Goal: Task Accomplishment & Management: Manage account settings

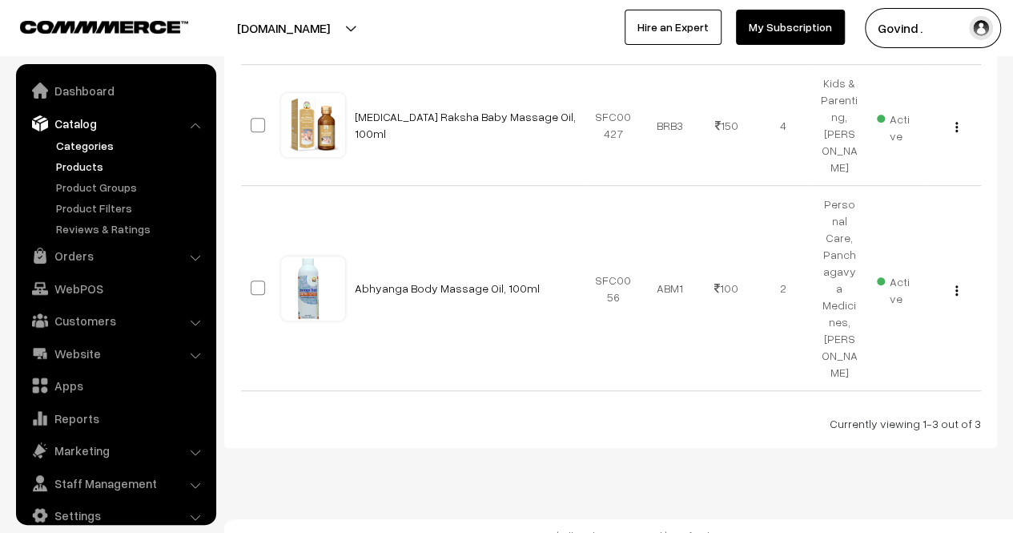
scroll to position [20, 0]
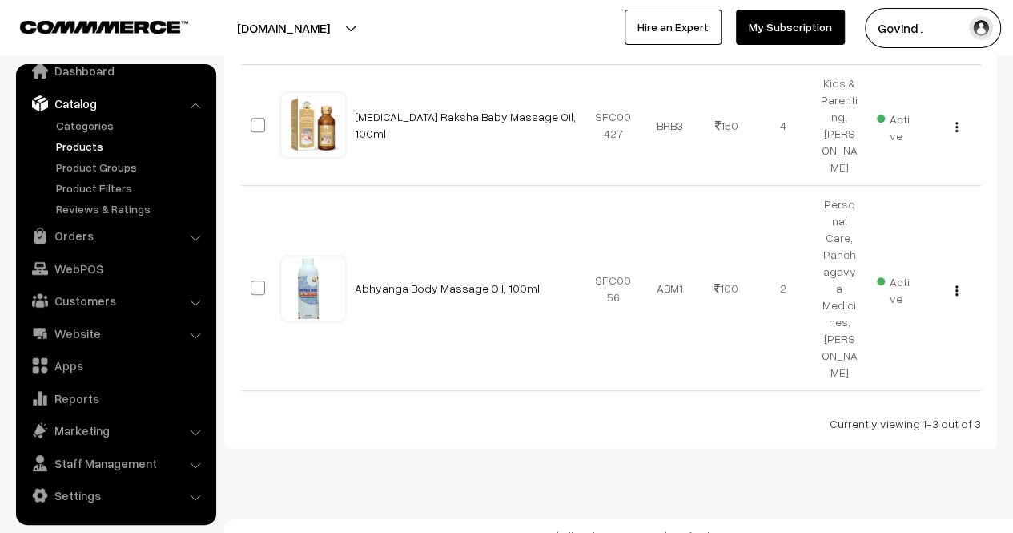
click at [101, 105] on link "Catalog" at bounding box center [115, 103] width 191 height 29
click at [84, 233] on link "Orders" at bounding box center [115, 235] width 191 height 29
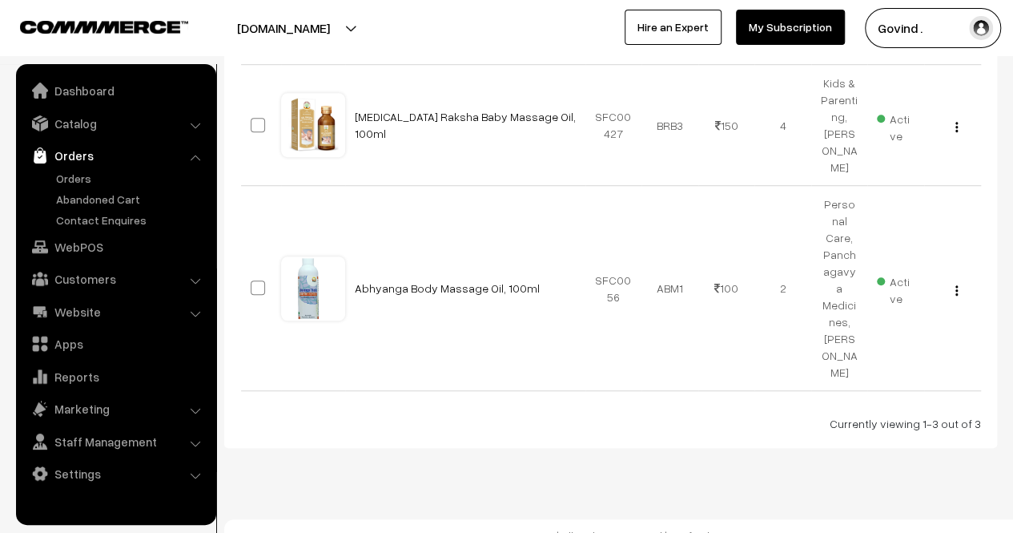
scroll to position [0, 0]
click at [77, 177] on link "Orders" at bounding box center [131, 178] width 159 height 17
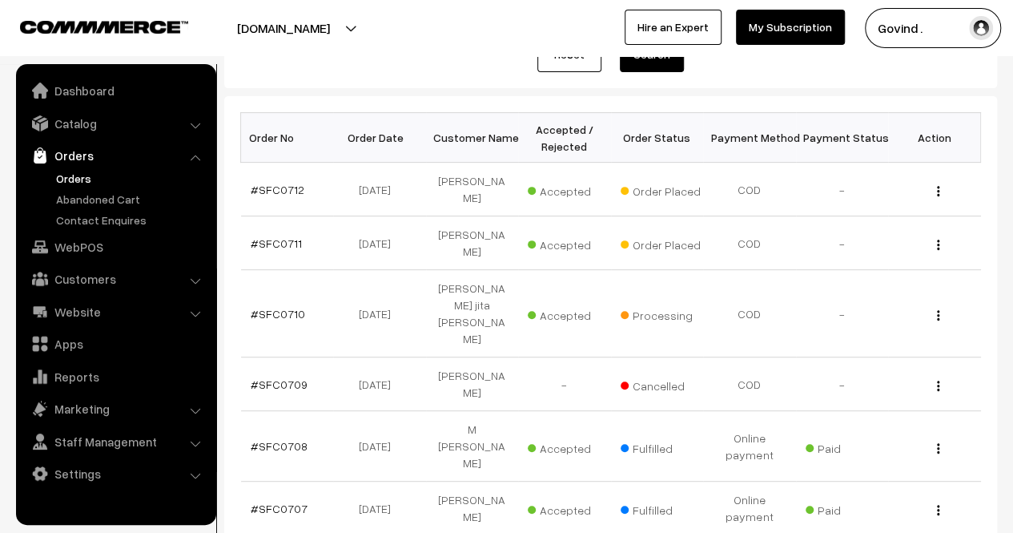
scroll to position [216, 0]
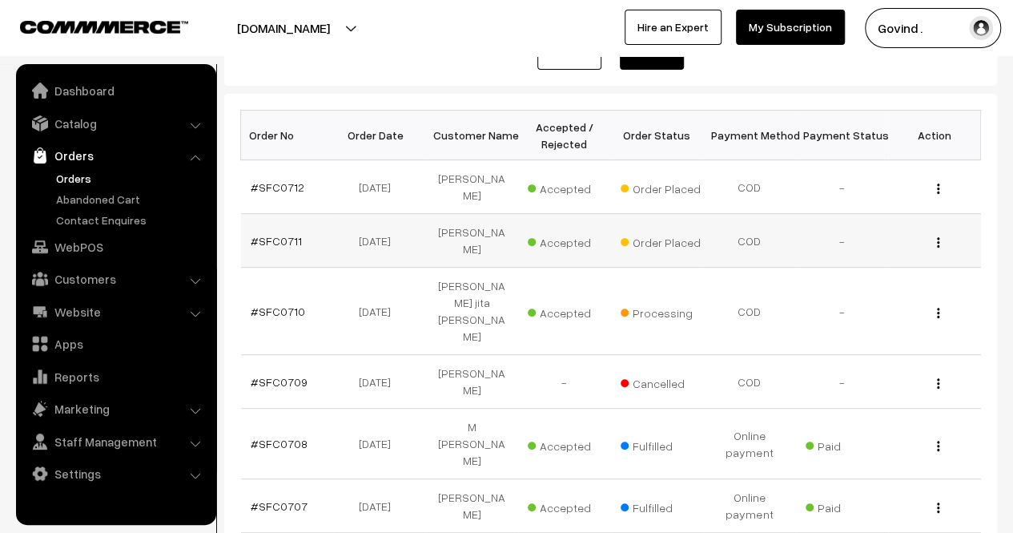
click at [938, 237] on img "button" at bounding box center [938, 242] width 2 height 10
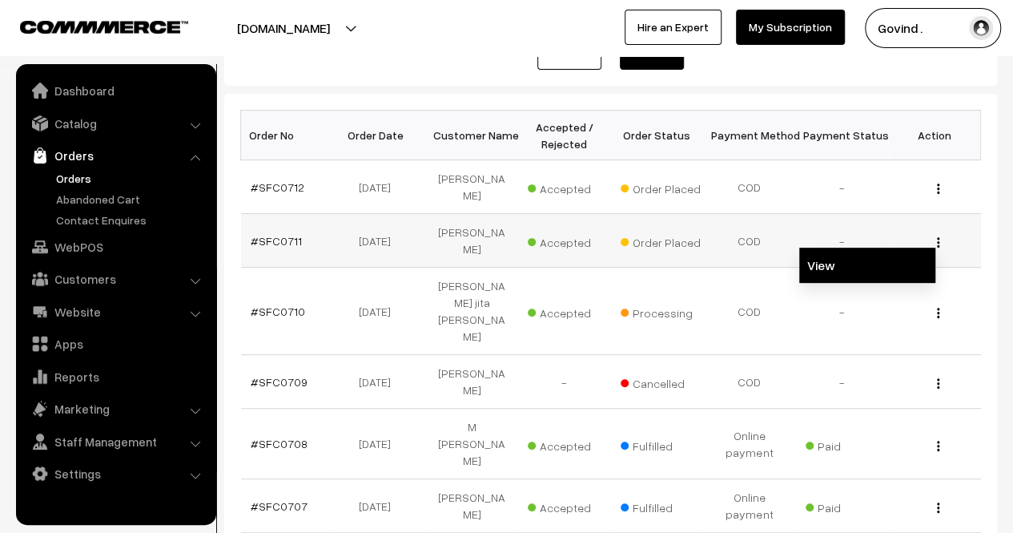
click at [859, 247] on link "View" at bounding box center [867, 264] width 136 height 35
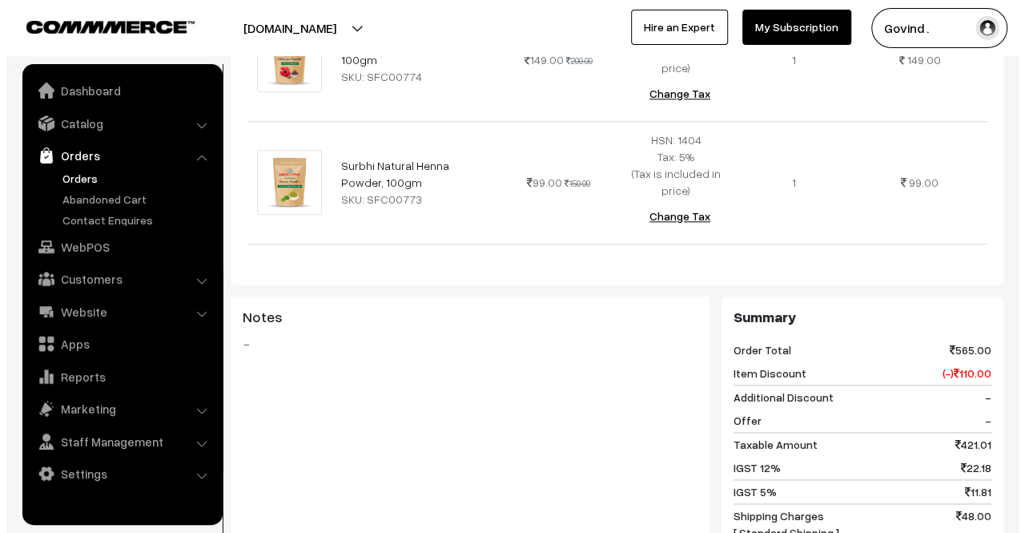
scroll to position [1170, 0]
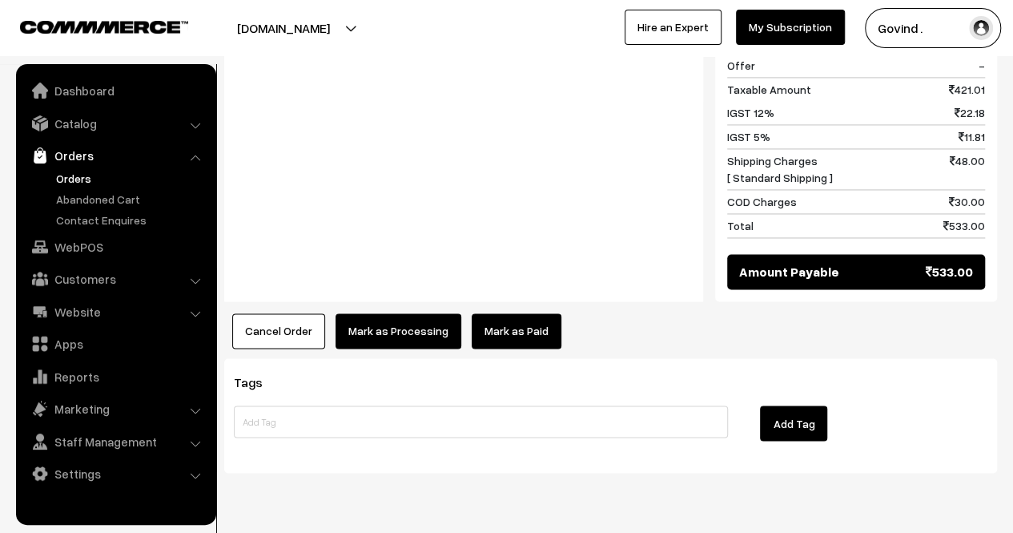
click at [398, 313] on button "Mark as Processing" at bounding box center [399, 330] width 126 height 35
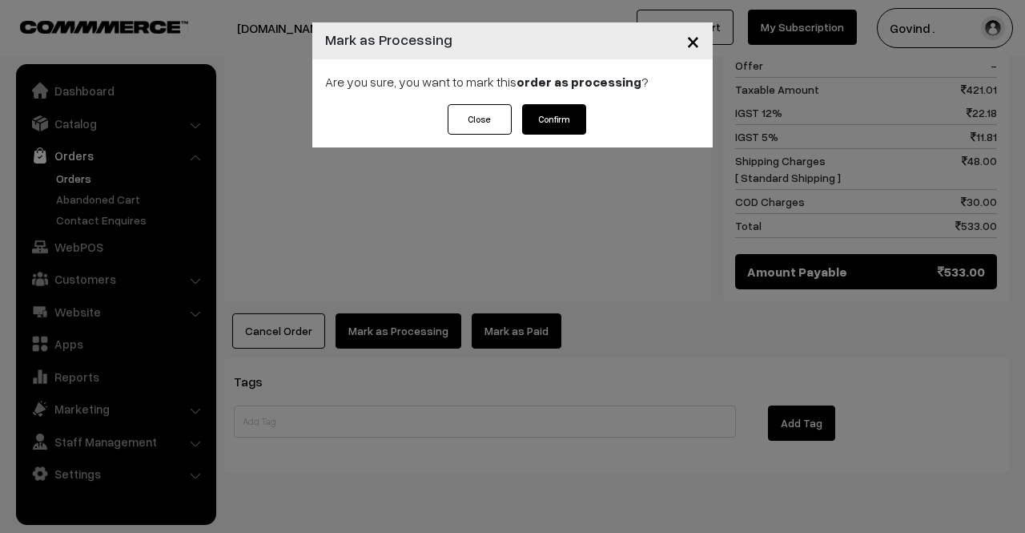
click at [557, 123] on button "Confirm" at bounding box center [554, 119] width 64 height 30
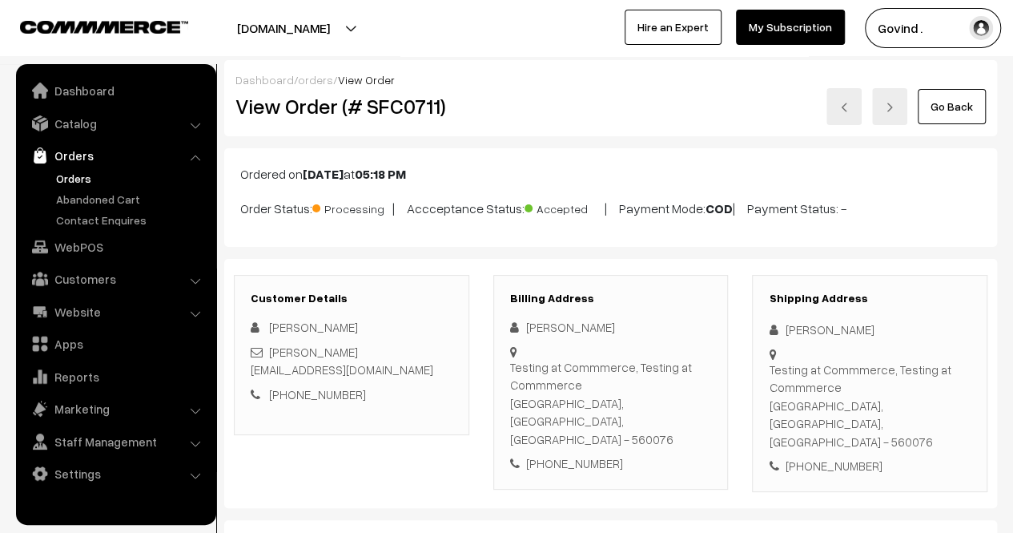
click at [948, 104] on link "Go Back" at bounding box center [952, 106] width 68 height 35
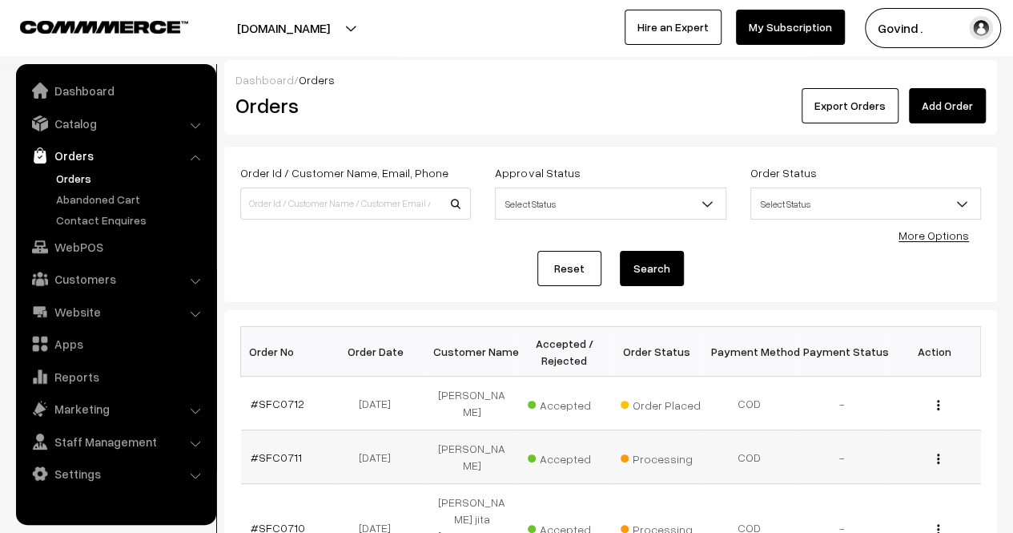
click at [939, 453] on img "button" at bounding box center [938, 458] width 2 height 10
click at [886, 464] on link "View" at bounding box center [867, 481] width 136 height 35
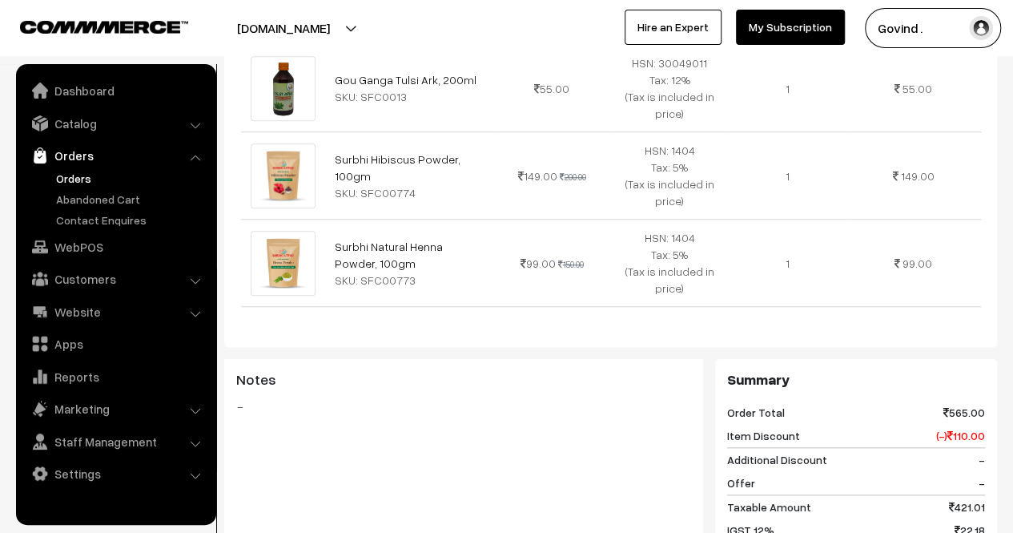
scroll to position [1041, 0]
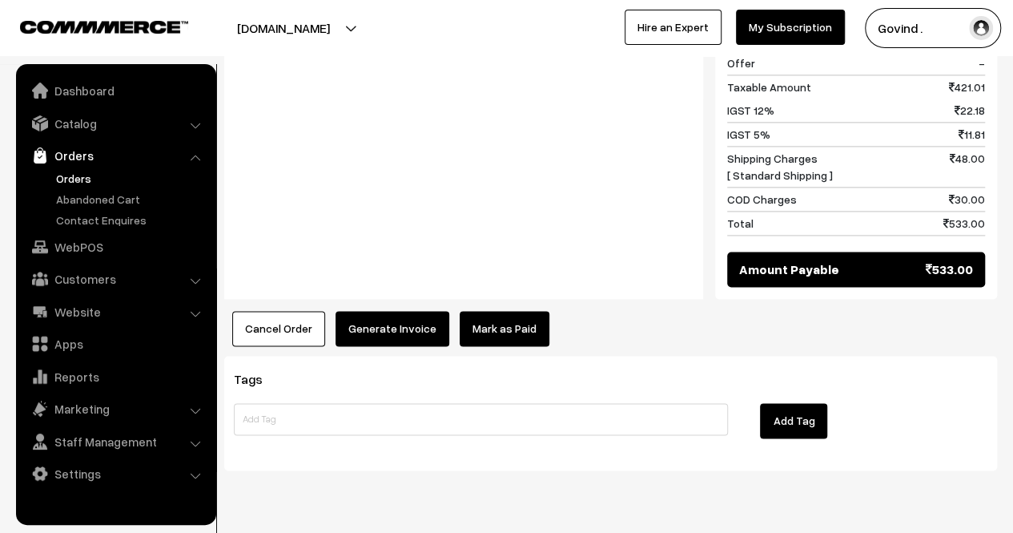
click at [269, 311] on button "Cancel Order" at bounding box center [278, 328] width 93 height 35
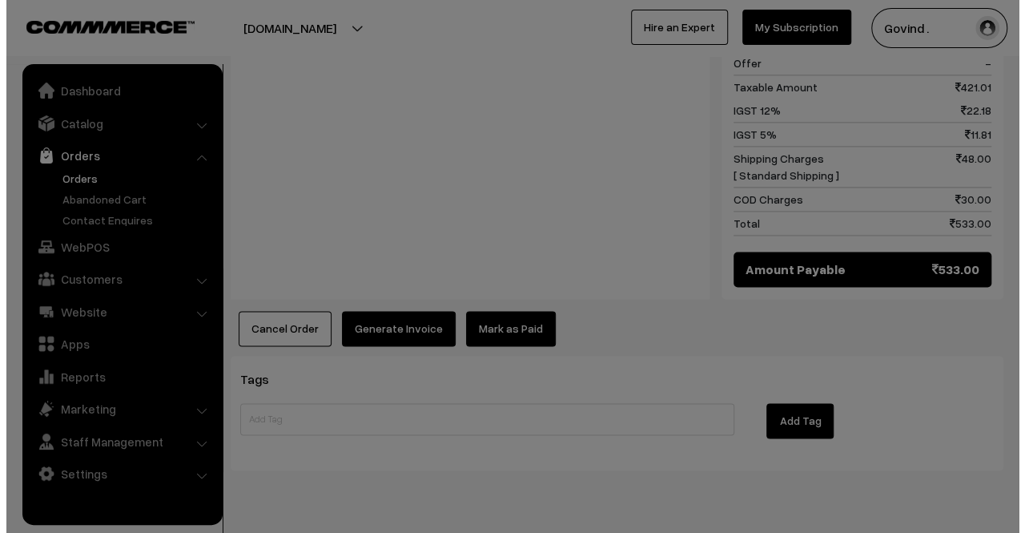
scroll to position [1043, 0]
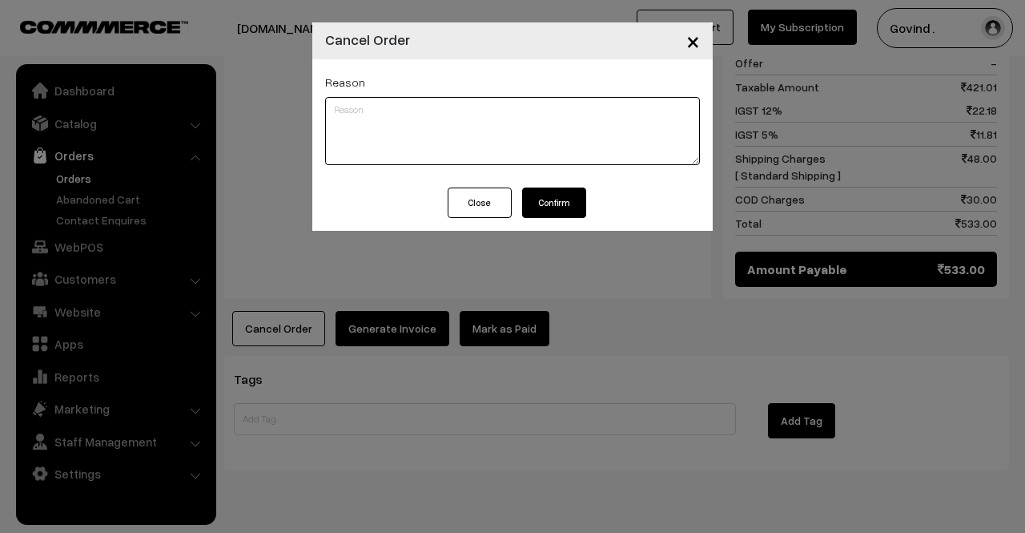
click at [445, 121] on textarea at bounding box center [512, 131] width 375 height 68
type textarea "Test Order."
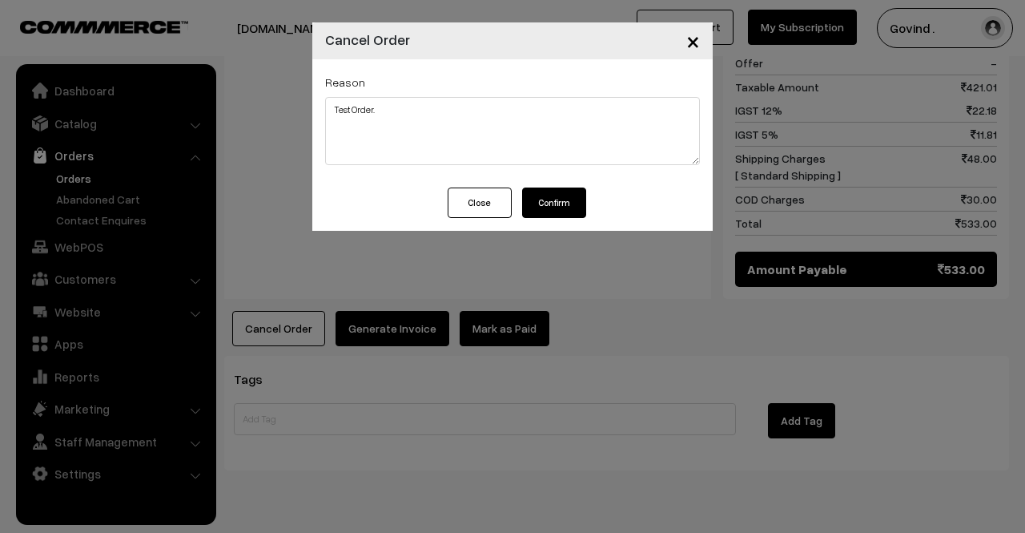
click at [562, 207] on button "Confirm" at bounding box center [554, 202] width 64 height 30
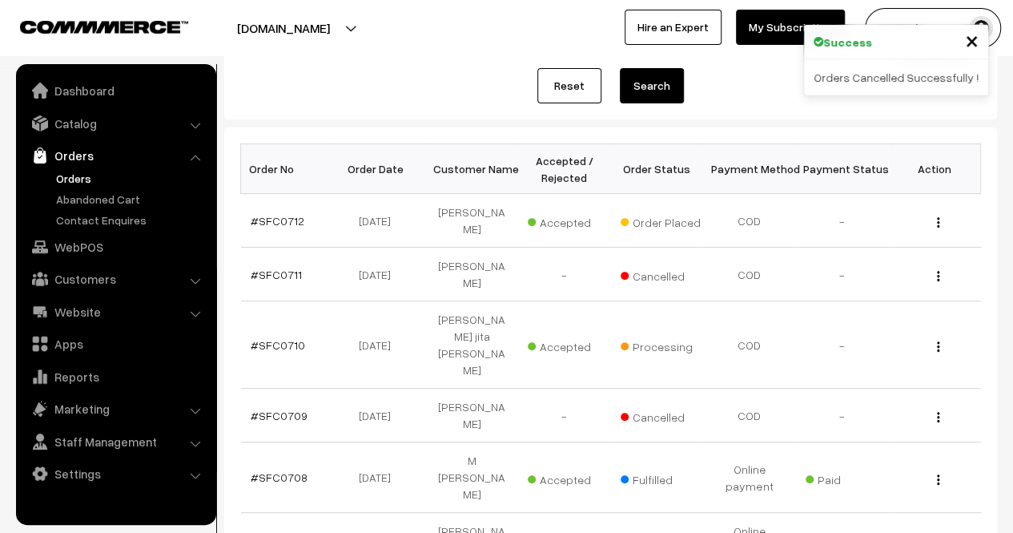
scroll to position [187, 0]
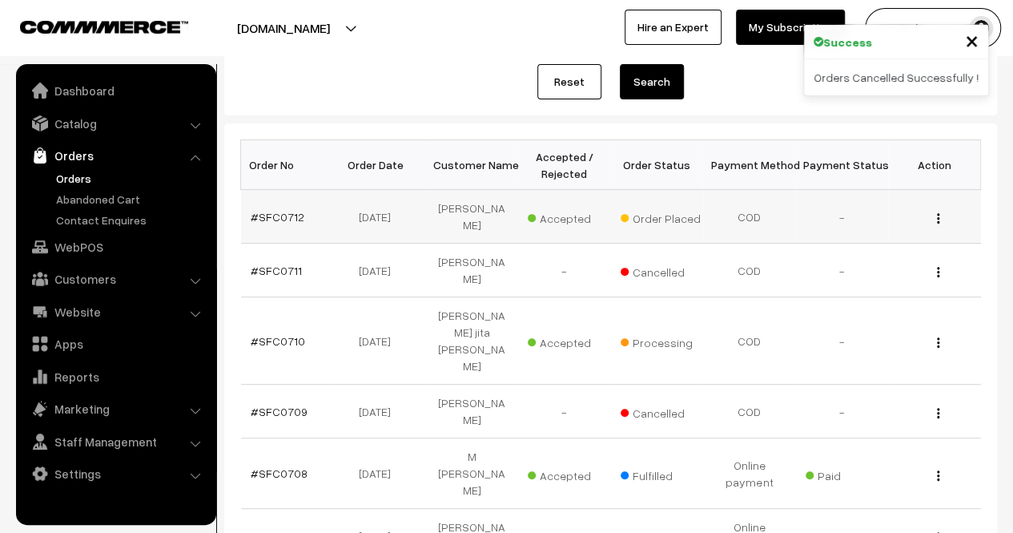
click at [939, 213] on img "button" at bounding box center [938, 218] width 2 height 10
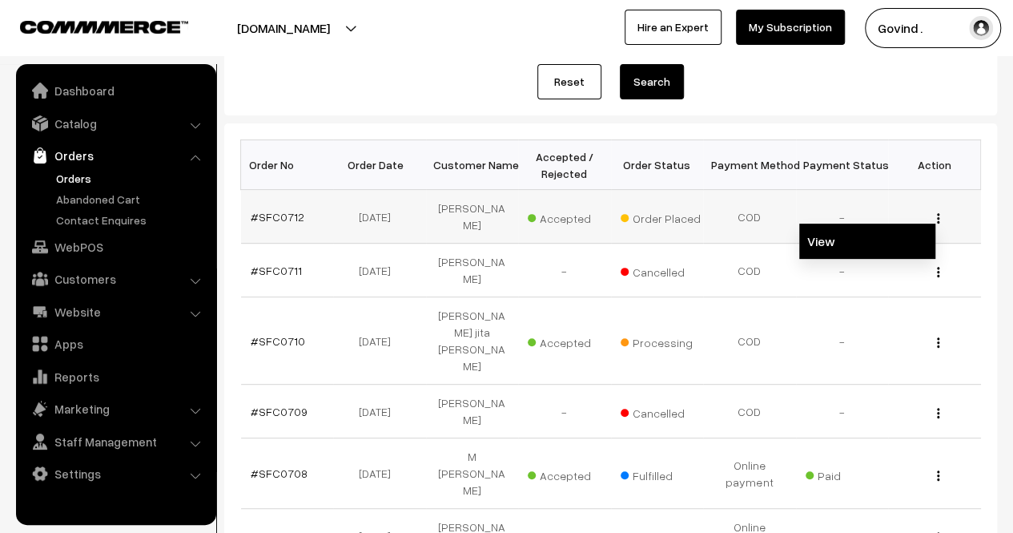
click at [857, 229] on link "View" at bounding box center [867, 240] width 136 height 35
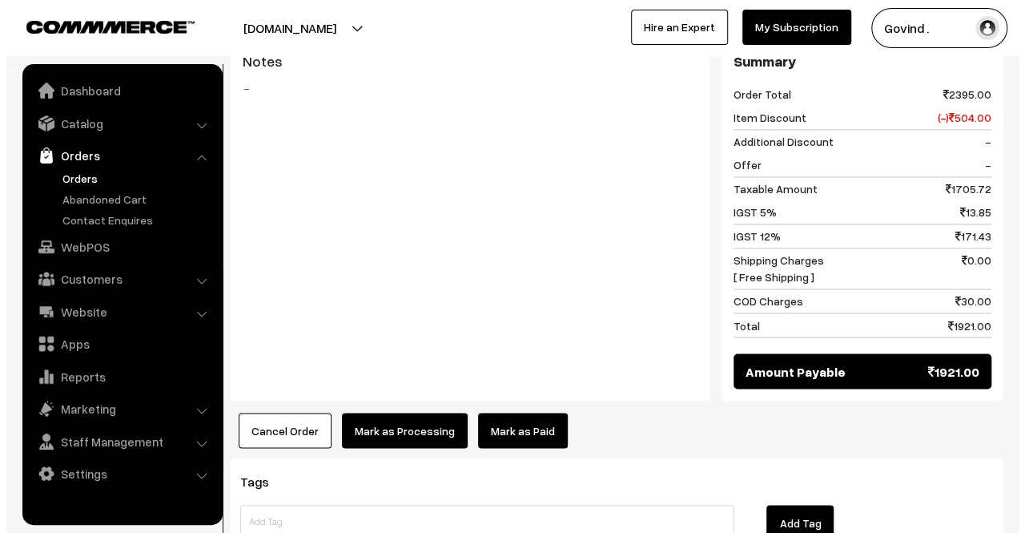
scroll to position [1199, 0]
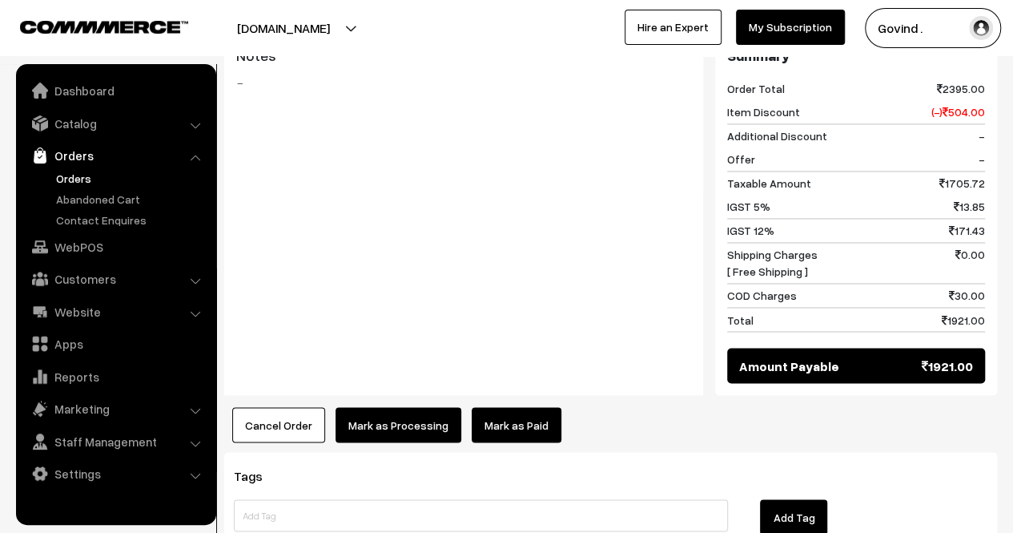
drag, startPoint x: 1024, startPoint y: 153, endPoint x: 1024, endPoint y: 507, distance: 354.0
click at [283, 407] on button "Cancel Order" at bounding box center [278, 424] width 93 height 35
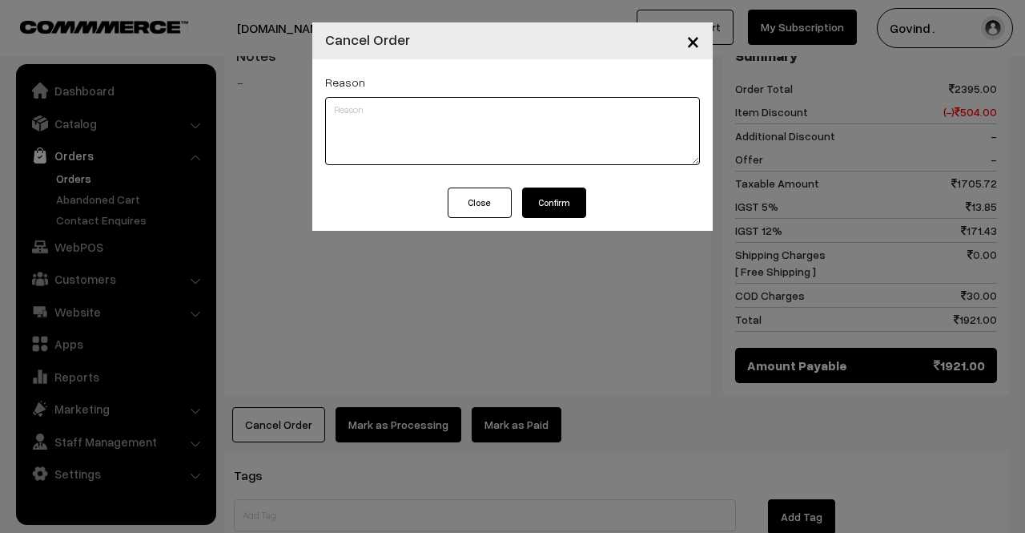
click at [477, 137] on textarea at bounding box center [512, 131] width 375 height 68
paste textarea "Test Order."
type textarea "Test Order."
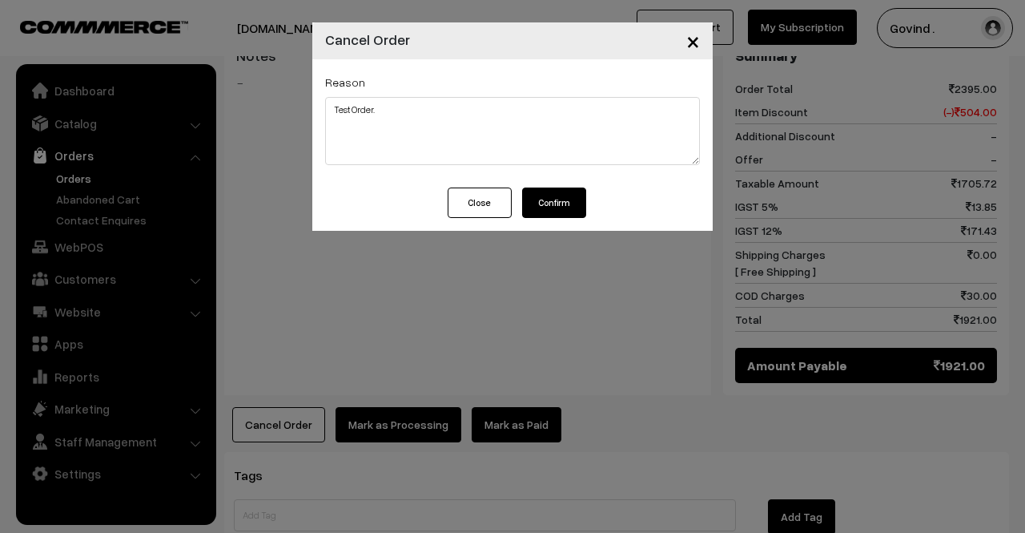
click at [565, 203] on button "Confirm" at bounding box center [554, 202] width 64 height 30
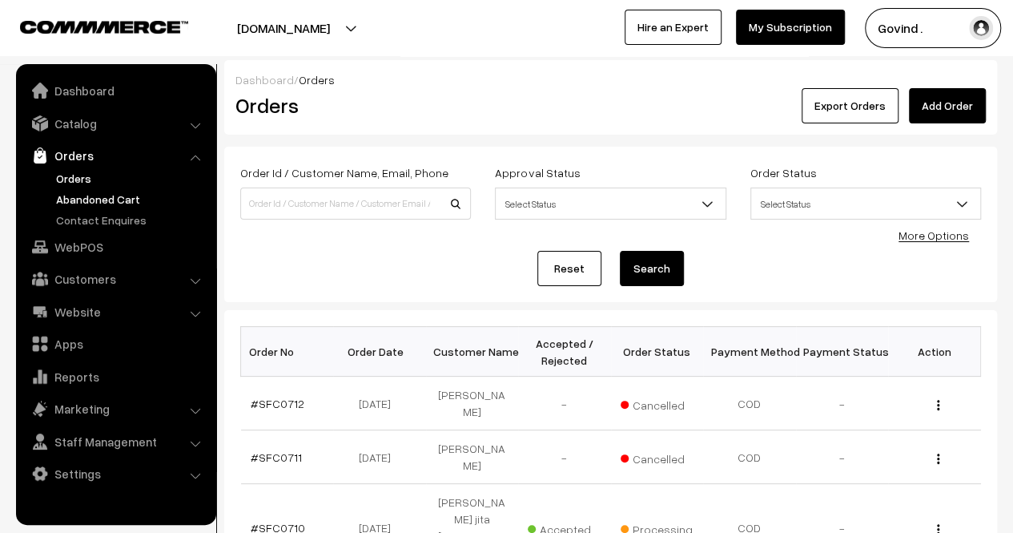
click at [114, 199] on link "Abandoned Cart" at bounding box center [131, 199] width 159 height 17
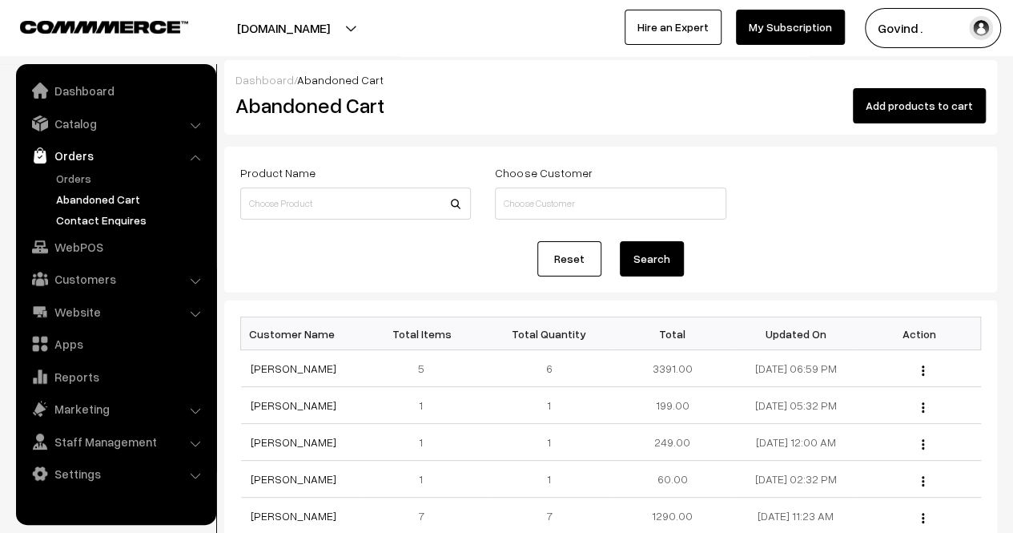
click at [112, 219] on link "Contact Enquires" at bounding box center [131, 219] width 159 height 17
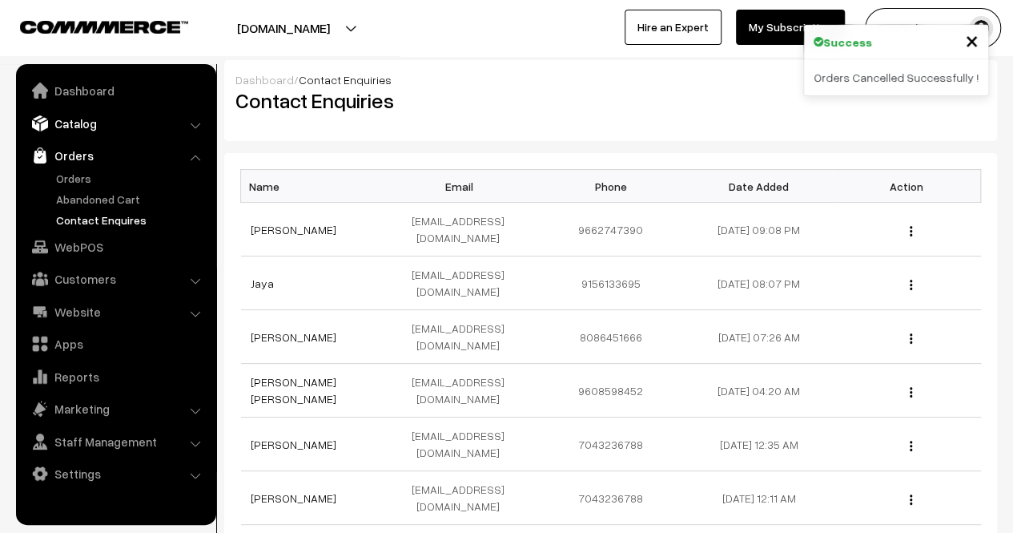
click at [78, 131] on link "Catalog" at bounding box center [115, 123] width 191 height 29
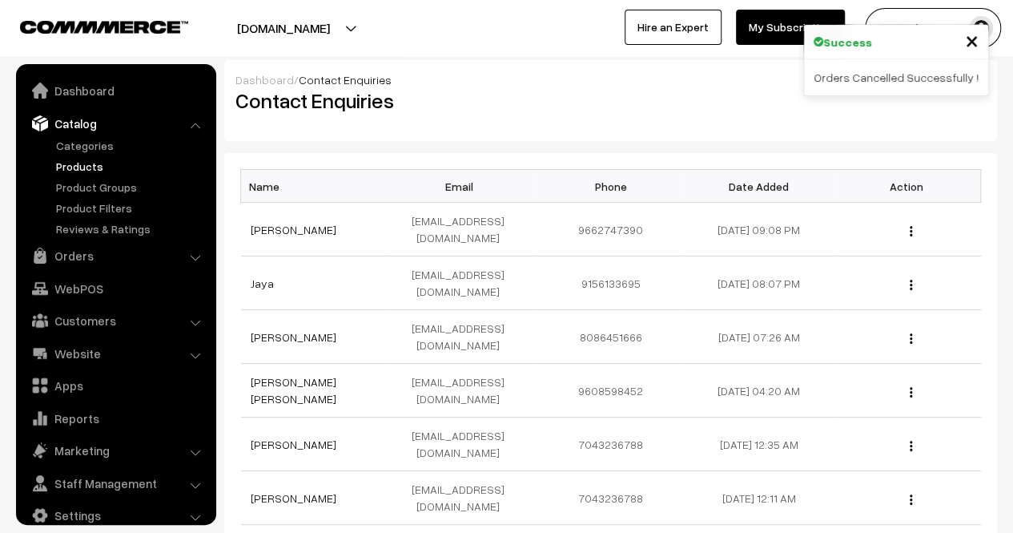
click at [83, 162] on link "Products" at bounding box center [131, 166] width 159 height 17
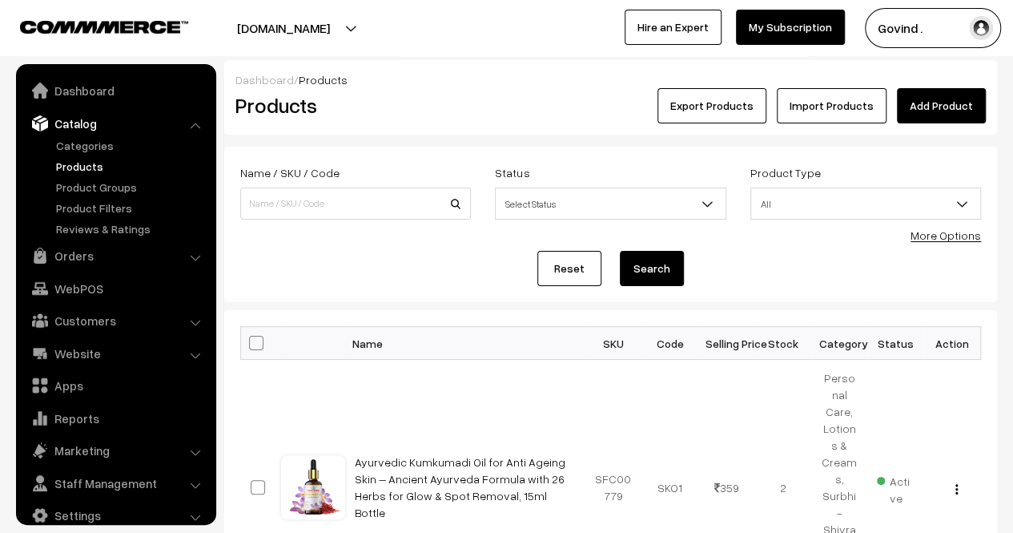
scroll to position [20, 0]
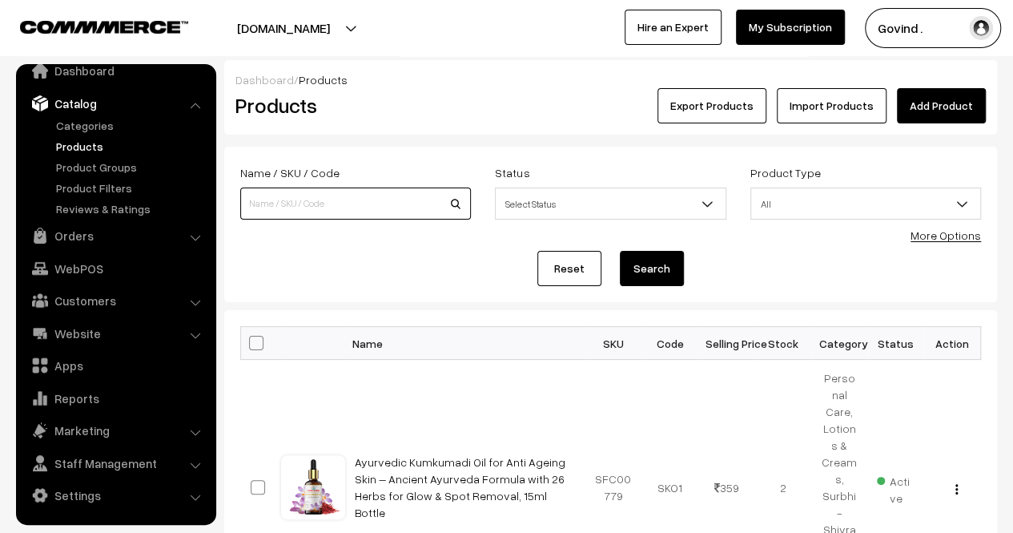
click at [303, 192] on input at bounding box center [355, 203] width 231 height 32
type input "asan"
click at [620, 251] on button "Search" at bounding box center [652, 268] width 64 height 35
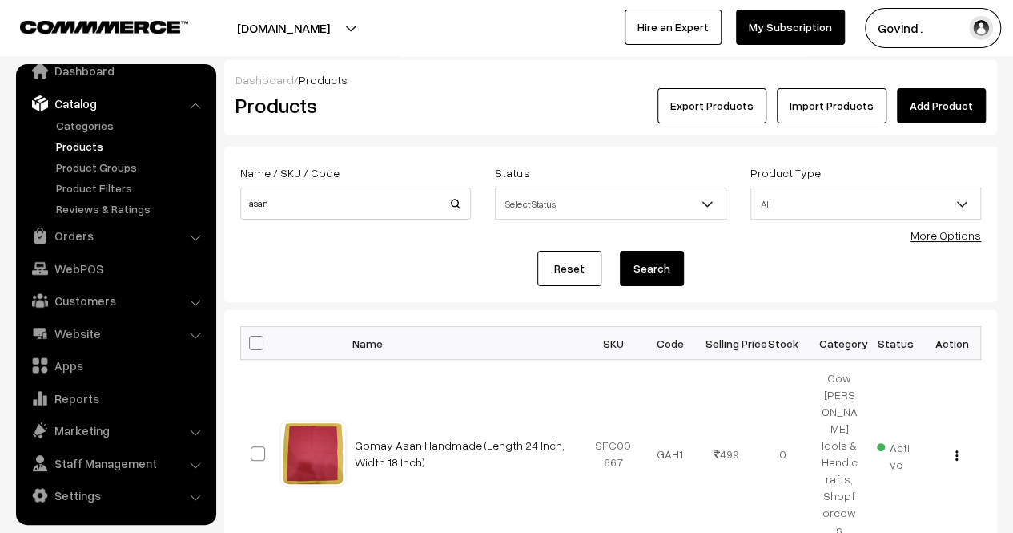
scroll to position [107, 0]
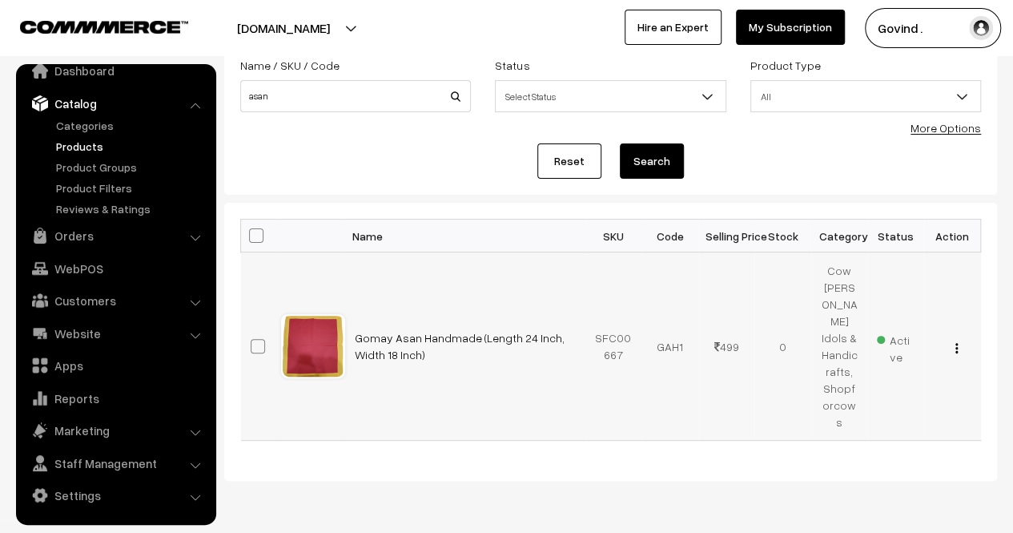
click at [955, 343] on img "button" at bounding box center [956, 348] width 2 height 10
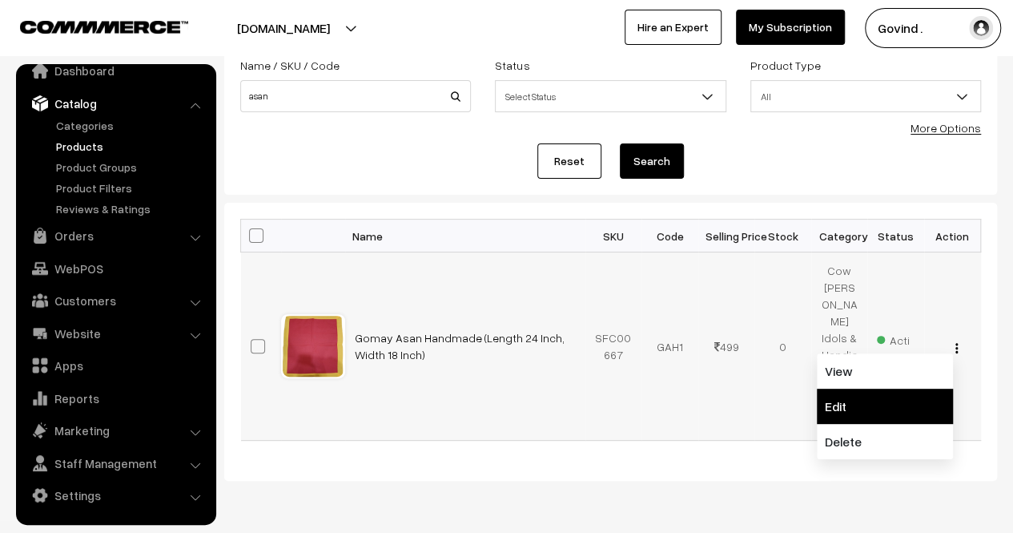
click at [878, 388] on link "Edit" at bounding box center [885, 405] width 136 height 35
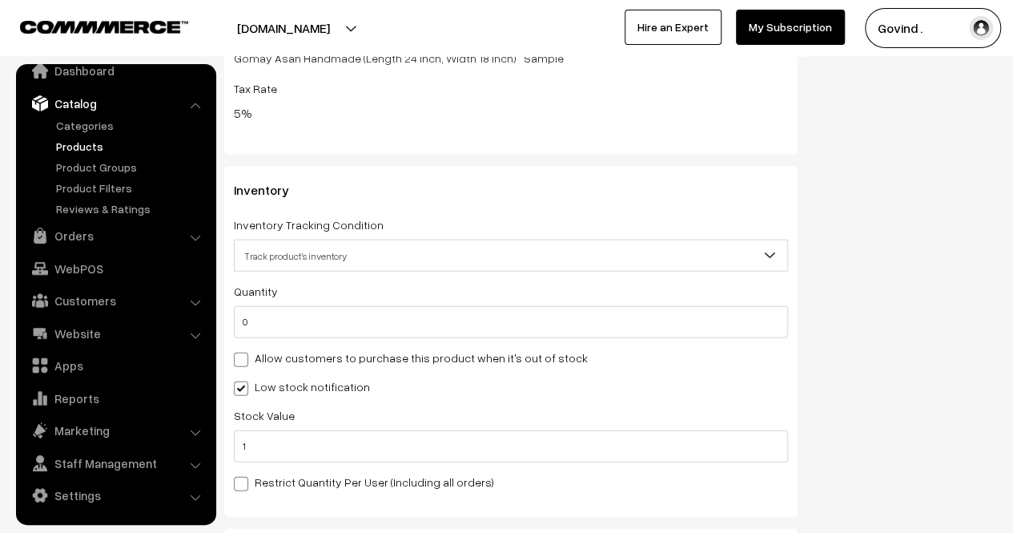
scroll to position [1874, 0]
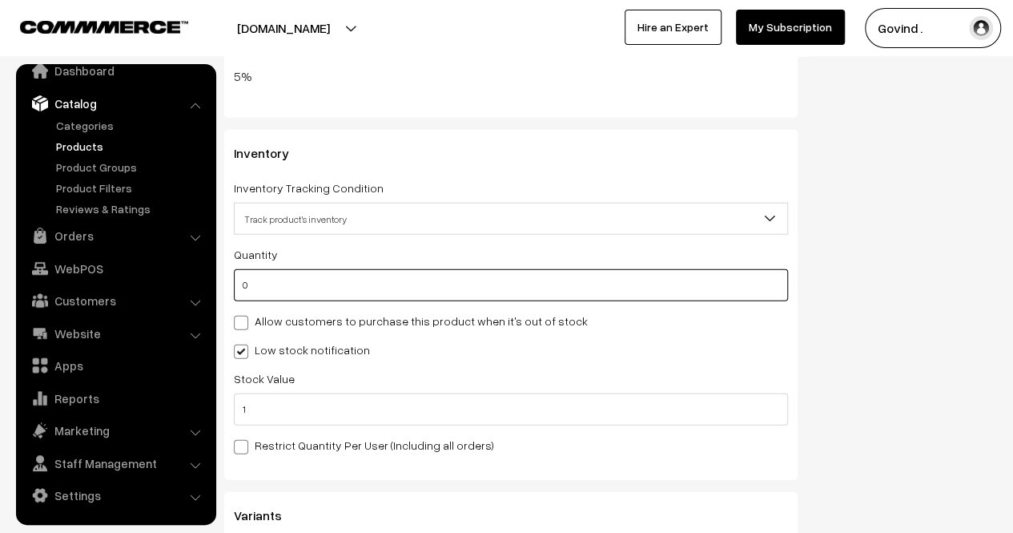
click at [538, 301] on input "0" at bounding box center [511, 285] width 554 height 32
type input "1"
type input "10"
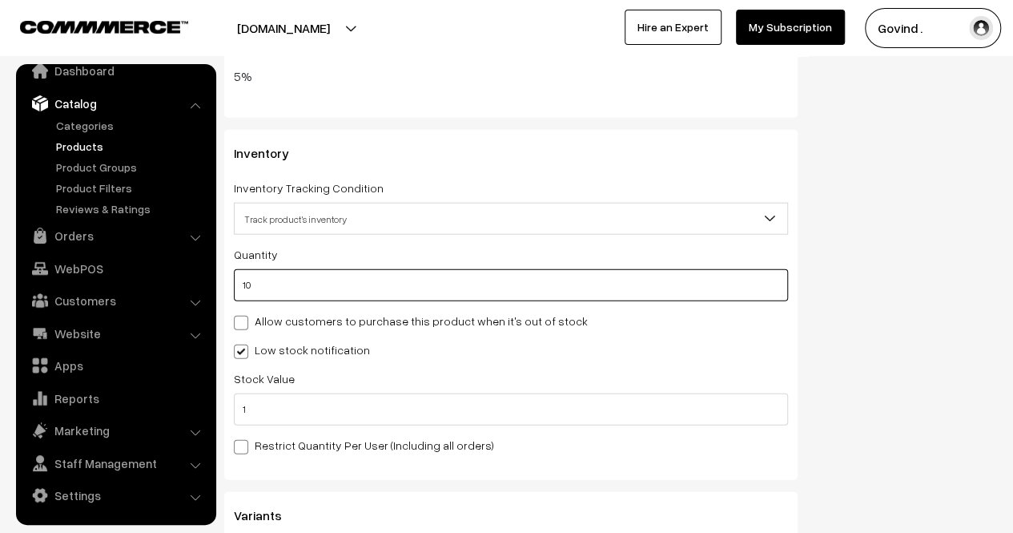
type input "10"
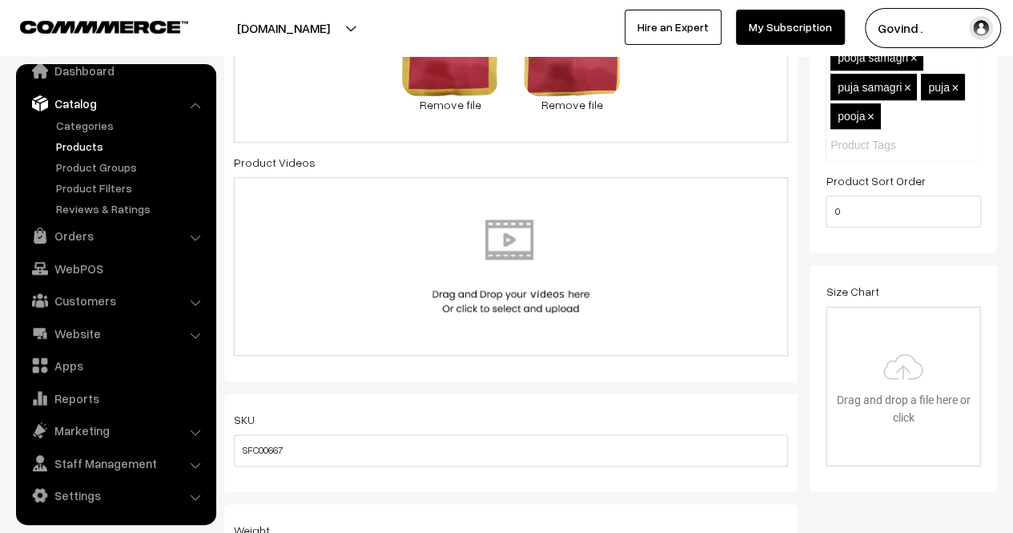
scroll to position [0, 0]
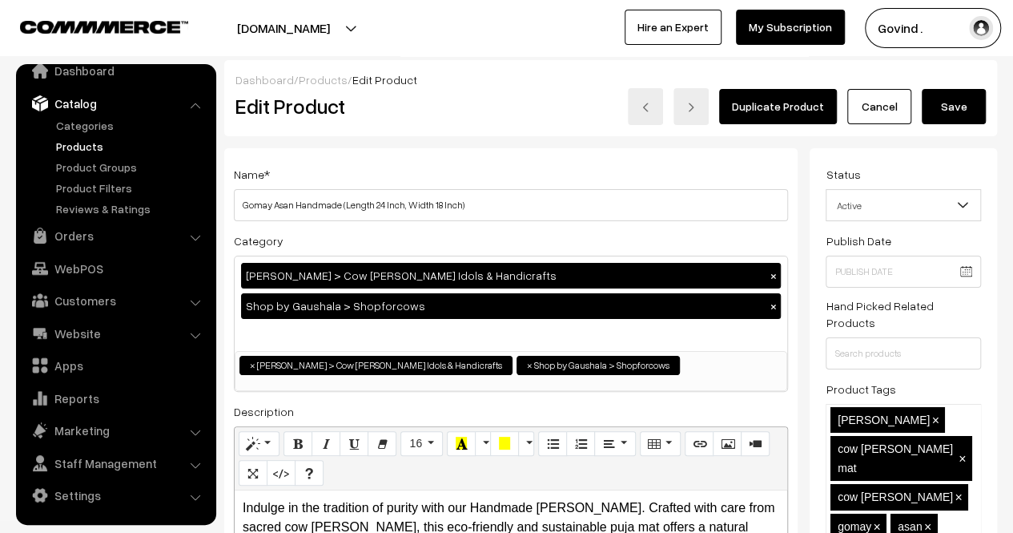
click at [950, 105] on button "Save" at bounding box center [954, 106] width 64 height 35
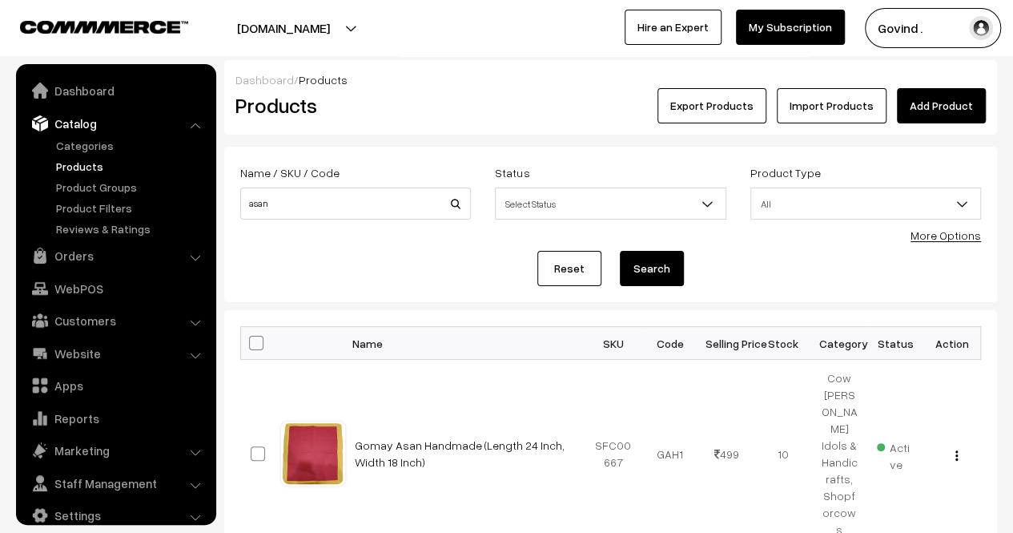
scroll to position [20, 0]
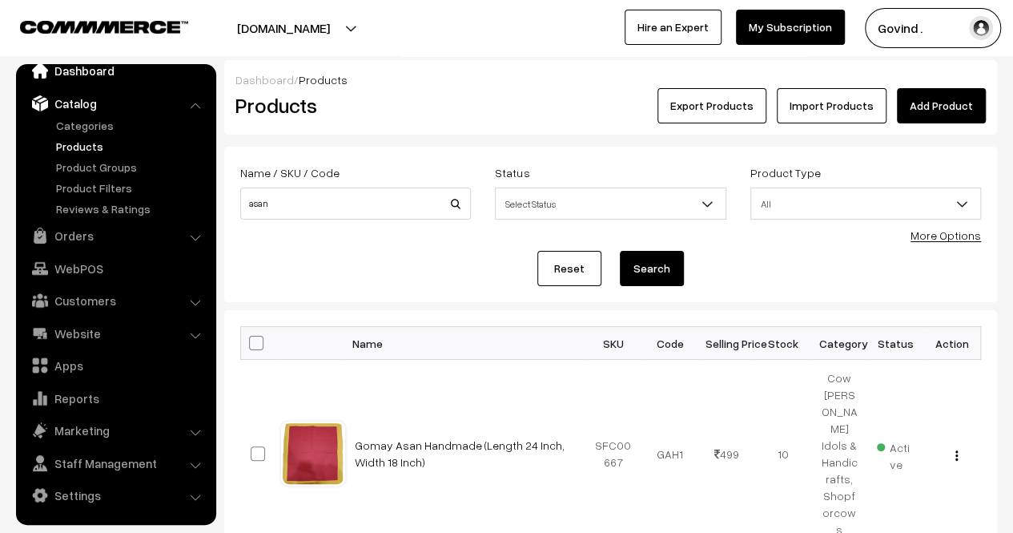
click at [93, 74] on link "Dashboard" at bounding box center [115, 70] width 191 height 29
